Goal: Task Accomplishment & Management: Complete application form

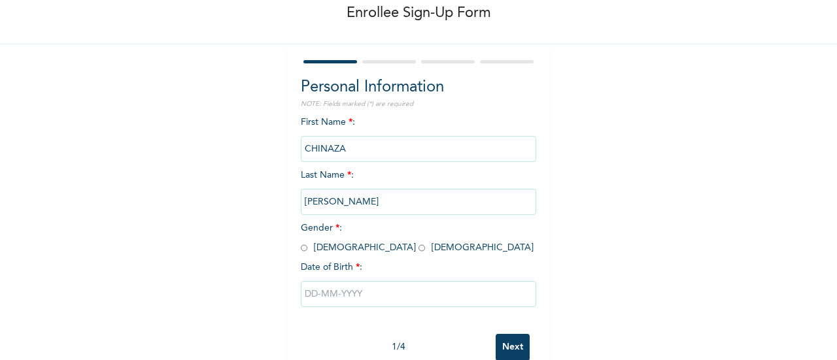
scroll to position [101, 0]
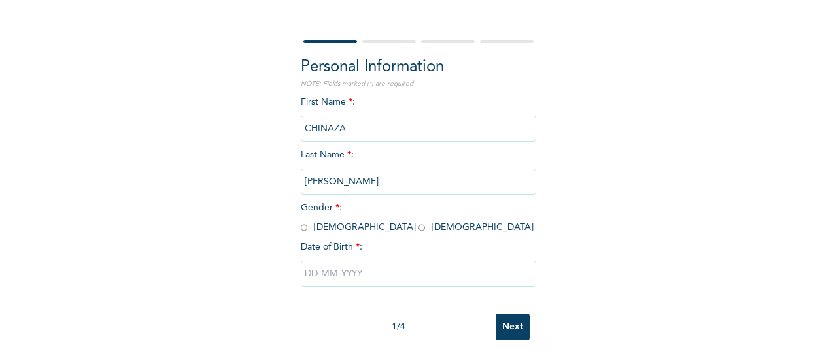
click at [341, 218] on span "Gender * : [DEMOGRAPHIC_DATA] [DEMOGRAPHIC_DATA]" at bounding box center [417, 217] width 233 height 29
click at [328, 213] on span "Gender * : [DEMOGRAPHIC_DATA] [DEMOGRAPHIC_DATA]" at bounding box center [417, 217] width 233 height 29
click at [419, 222] on input "radio" at bounding box center [422, 228] width 7 height 12
radio input "true"
click at [390, 265] on input "text" at bounding box center [418, 274] width 235 height 26
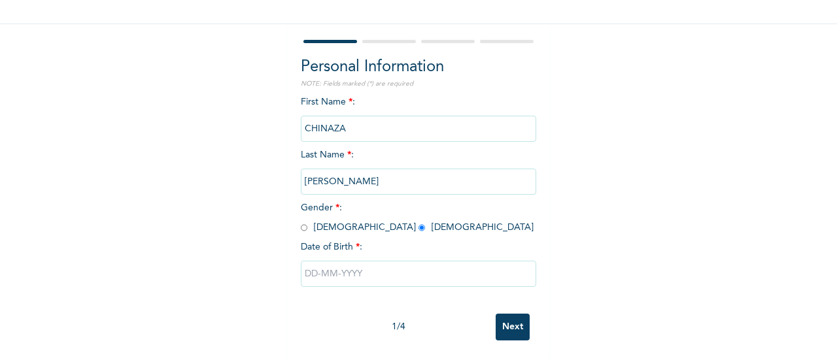
select select "9"
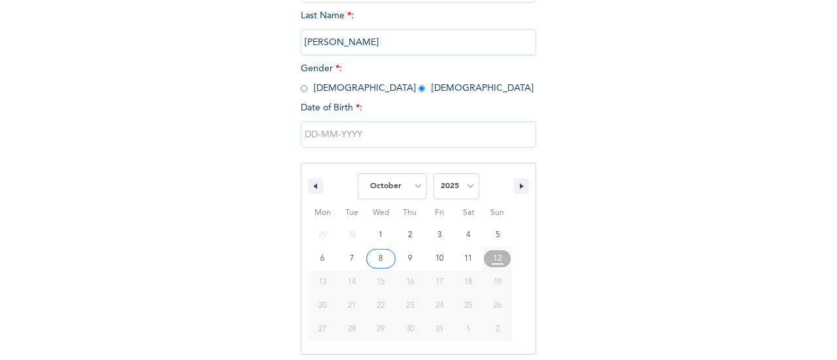
scroll to position [235, 0]
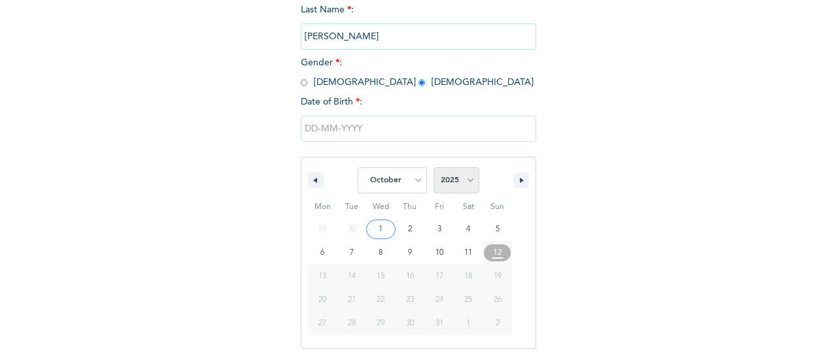
click at [440, 184] on select "2025 2024 2023 2022 2021 2020 2019 2018 2017 2016 2015 2014 2013 2012 2011 2010…" at bounding box center [457, 180] width 46 height 26
select select "1997"
click at [434, 169] on select "2025 2024 2023 2022 2021 2020 2019 2018 2017 2016 2015 2014 2013 2012 2011 2010…" at bounding box center [457, 180] width 46 height 26
drag, startPoint x: 365, startPoint y: 186, endPoint x: 368, endPoint y: 192, distance: 6.7
click at [365, 186] on select "January February March April May June July August September October November De…" at bounding box center [392, 180] width 69 height 26
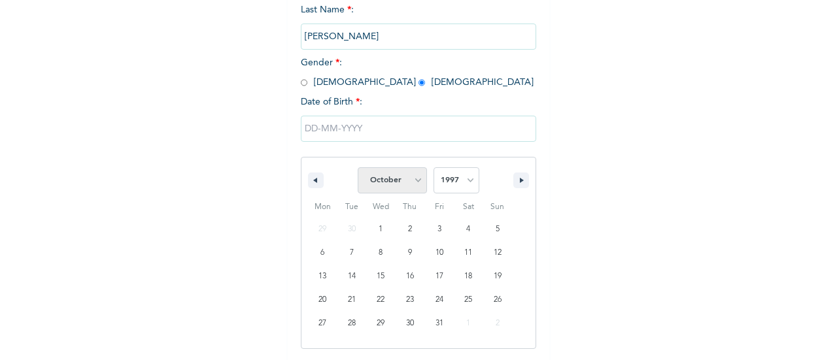
select select "8"
click at [358, 169] on select "January February March April May June July August September October November De…" at bounding box center [392, 180] width 69 height 26
drag, startPoint x: 321, startPoint y: 232, endPoint x: 360, endPoint y: 229, distance: 38.7
type input "[DATE]"
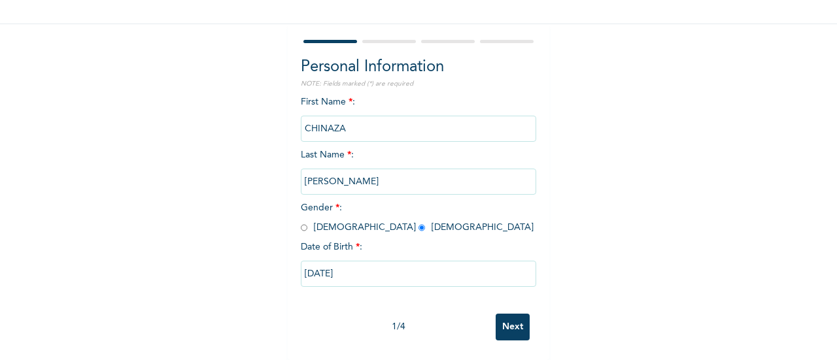
click at [518, 314] on input "Next" at bounding box center [513, 327] width 34 height 27
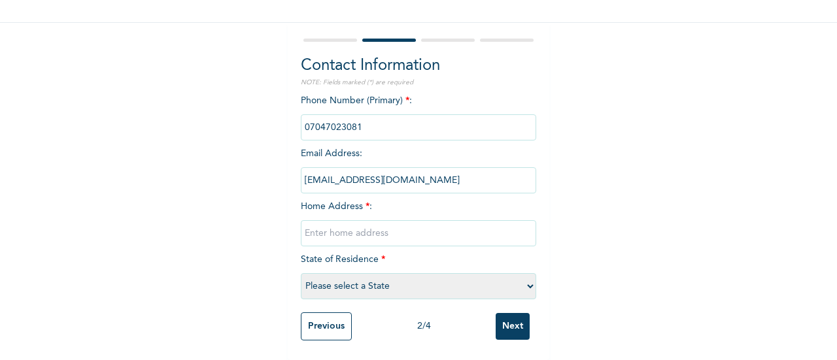
click at [369, 220] on input "text" at bounding box center [418, 233] width 235 height 26
paste input "ADDRESS: [STREET_ADDRESS][DATE][PERSON_NAME] [GEOGRAPHIC_DATA]"
type input "ADDRESS: [STREET_ADDRESS][DATE][PERSON_NAME] [GEOGRAPHIC_DATA]"
click at [379, 279] on select "Please select a State [PERSON_NAME] (FCT) [PERSON_NAME] Ibom [GEOGRAPHIC_DATA] …" at bounding box center [418, 286] width 235 height 26
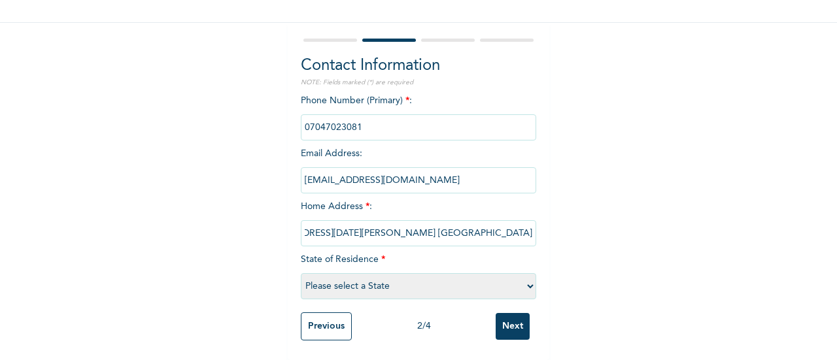
scroll to position [0, 0]
select select "25"
click at [301, 273] on select "Please select a State [PERSON_NAME] (FCT) [PERSON_NAME] Ibom [GEOGRAPHIC_DATA] …" at bounding box center [418, 286] width 235 height 26
click at [509, 313] on input "Next" at bounding box center [513, 326] width 34 height 27
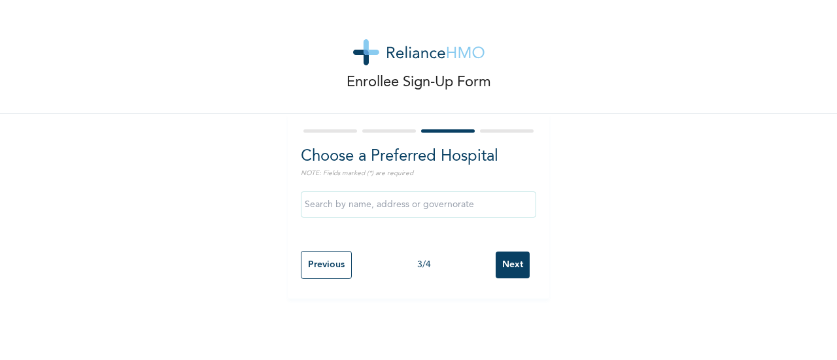
click at [498, 254] on input "Next" at bounding box center [513, 265] width 34 height 27
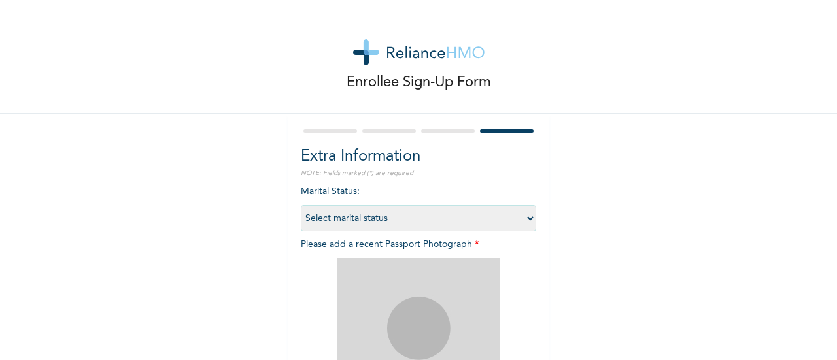
click at [434, 217] on select "Select marital status [DEMOGRAPHIC_DATA] Married [DEMOGRAPHIC_DATA] Widow/[DEMO…" at bounding box center [418, 218] width 235 height 26
select select "1"
click at [301, 205] on select "Select marital status [DEMOGRAPHIC_DATA] Married [DEMOGRAPHIC_DATA] Widow/[DEMO…" at bounding box center [418, 218] width 235 height 26
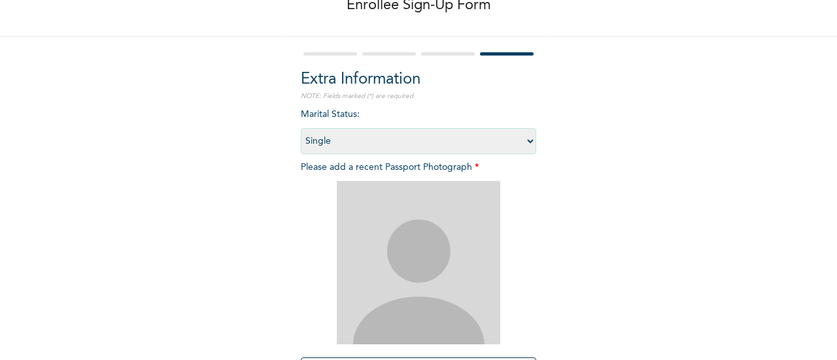
scroll to position [196, 0]
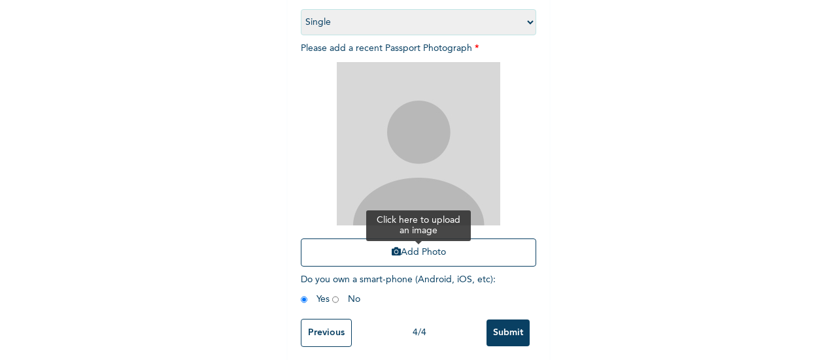
click at [447, 250] on button "Add Photo" at bounding box center [418, 253] width 235 height 28
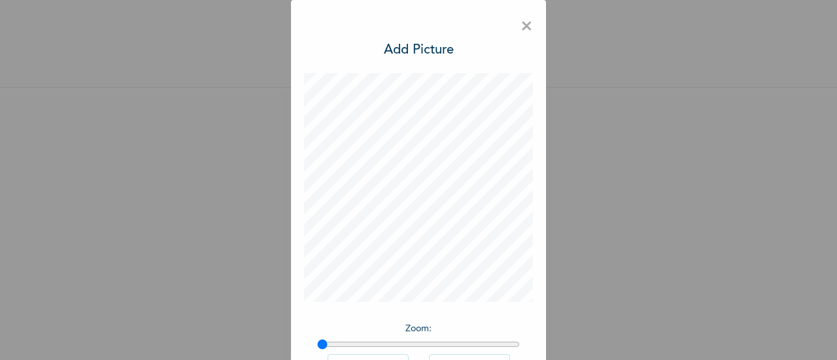
scroll to position [95, 0]
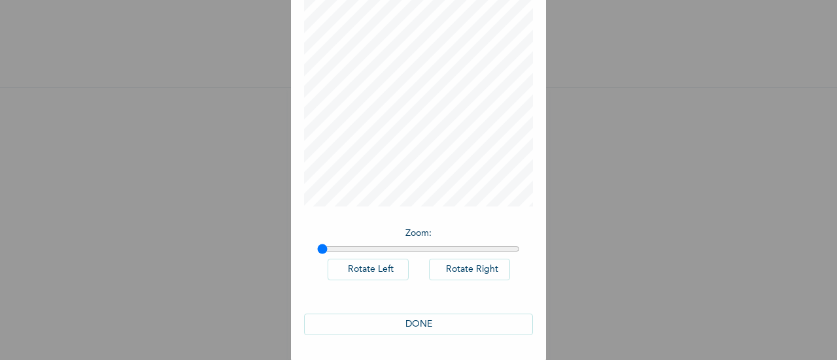
click at [476, 319] on button "DONE" at bounding box center [418, 325] width 229 height 22
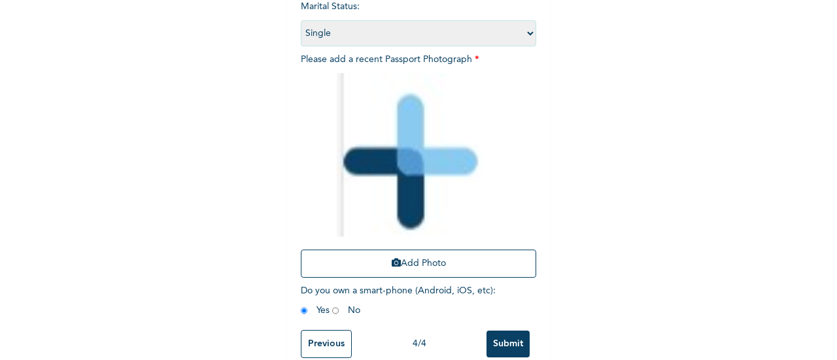
scroll to position [213, 0]
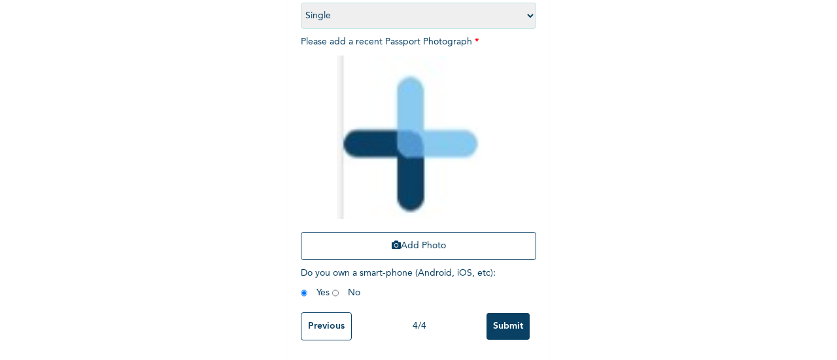
click at [500, 318] on input "Submit" at bounding box center [508, 326] width 43 height 27
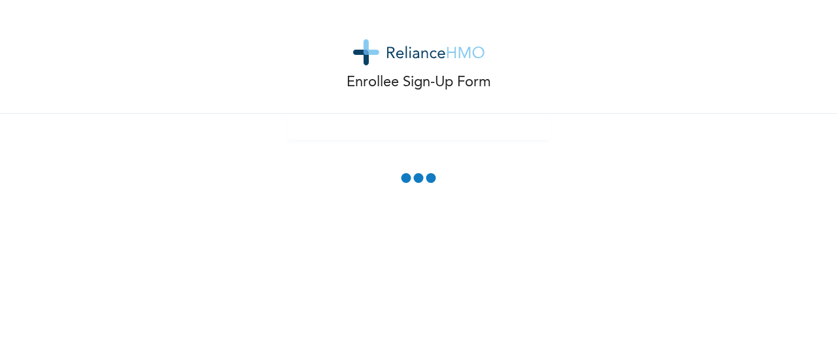
scroll to position [0, 0]
